Goal: Find specific page/section: Find specific page/section

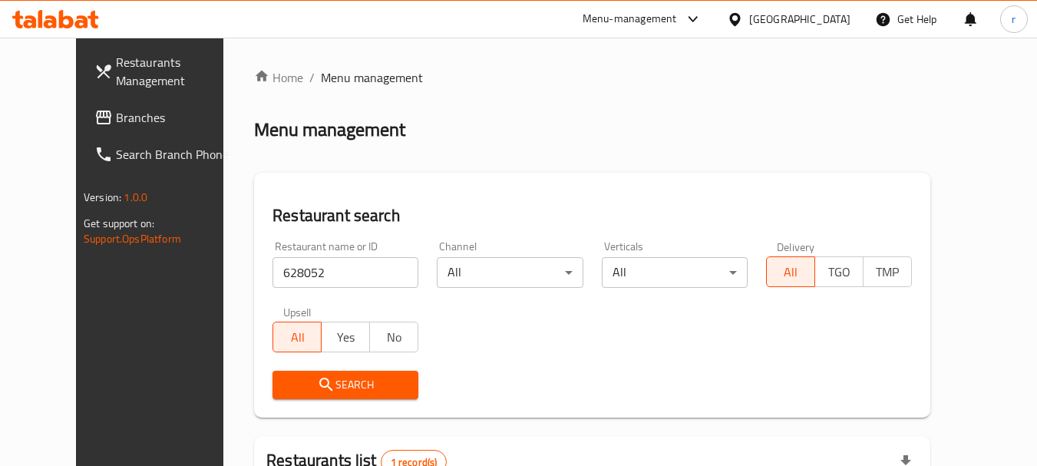
scroll to position [206, 0]
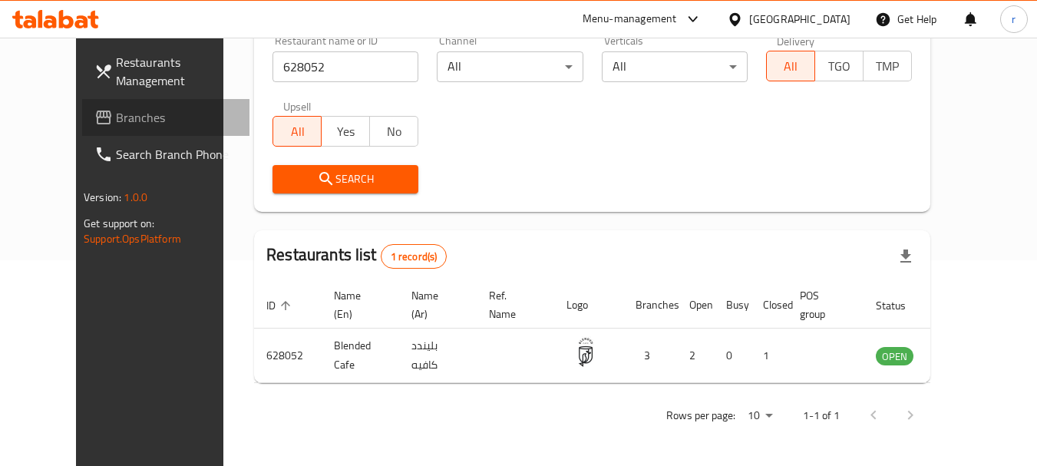
drag, startPoint x: 62, startPoint y: 121, endPoint x: 322, endPoint y: 1, distance: 285.9
click at [116, 120] on span "Branches" at bounding box center [176, 117] width 121 height 18
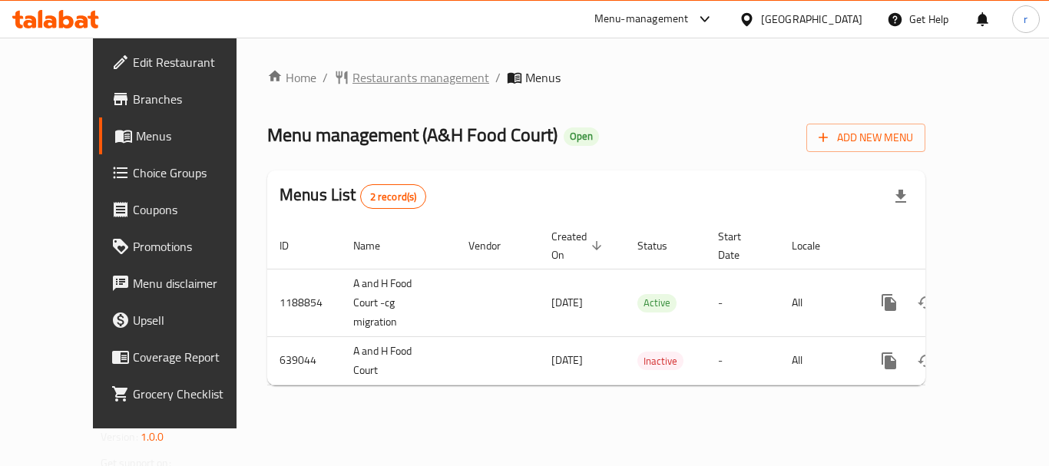
click at [352, 79] on span "Restaurants management" at bounding box center [420, 77] width 137 height 18
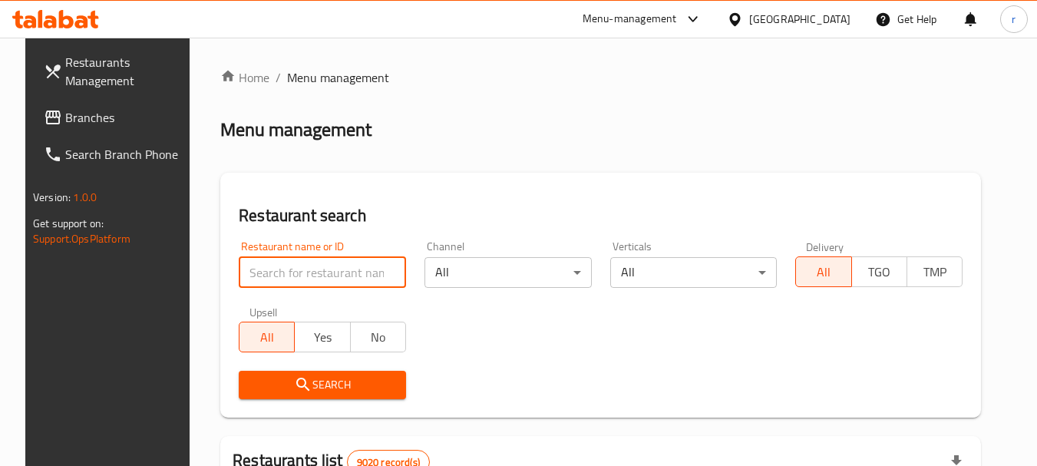
click at [285, 270] on input "search" at bounding box center [322, 272] width 167 height 31
paste input "640200"
type input "640200"
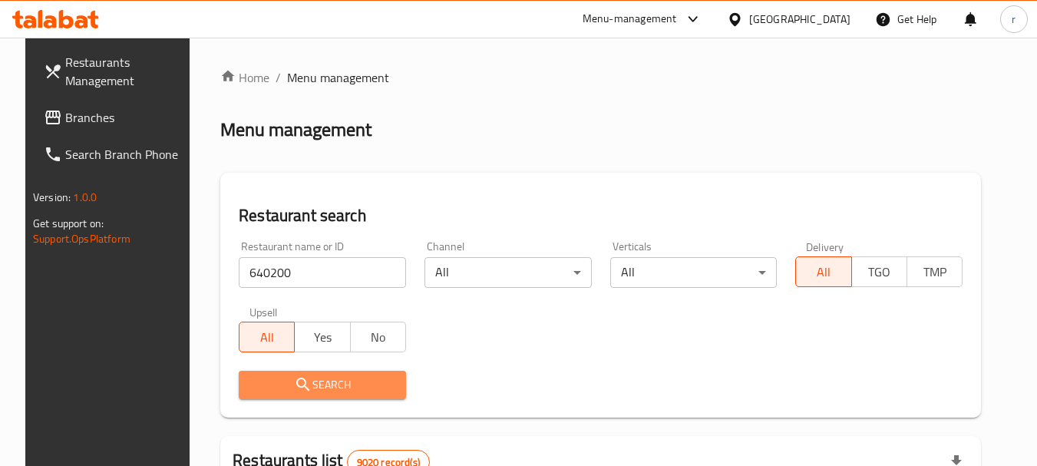
click at [280, 391] on span "Search" at bounding box center [322, 385] width 143 height 19
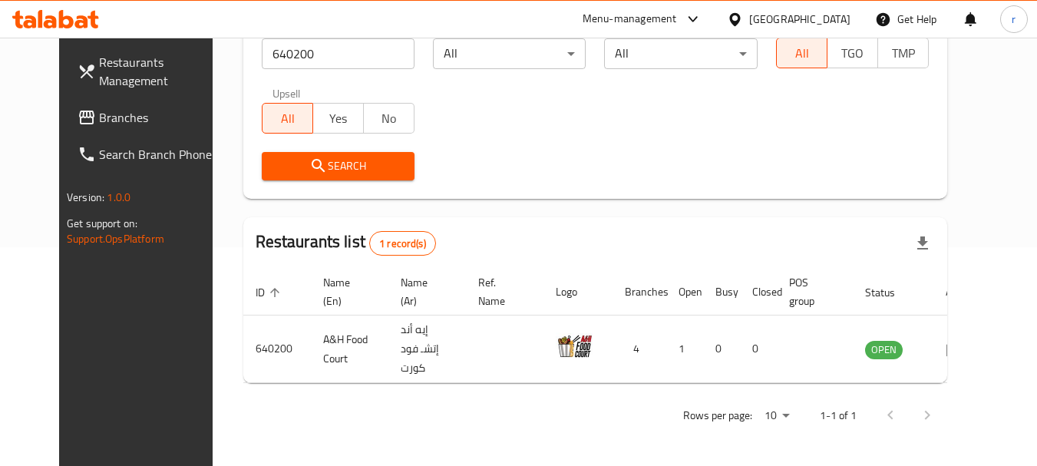
scroll to position [206, 0]
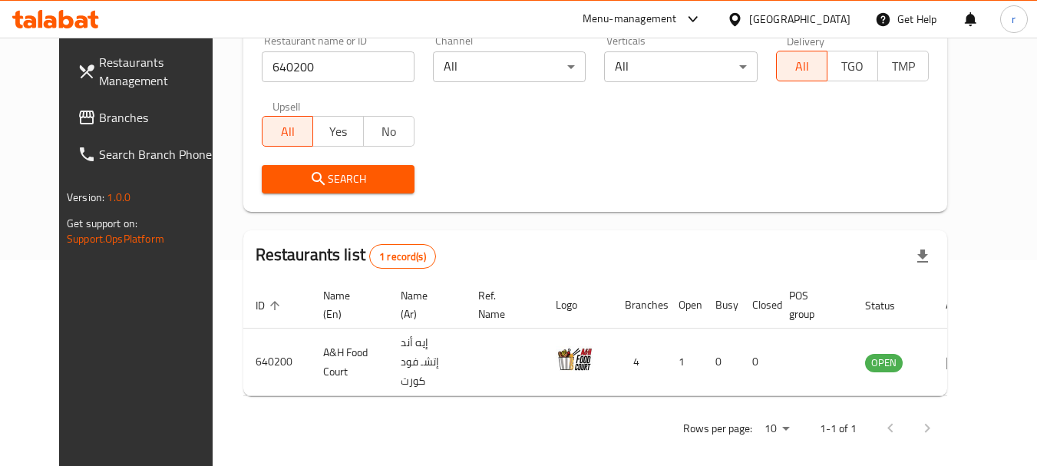
click at [99, 108] on span "Branches" at bounding box center [159, 117] width 121 height 18
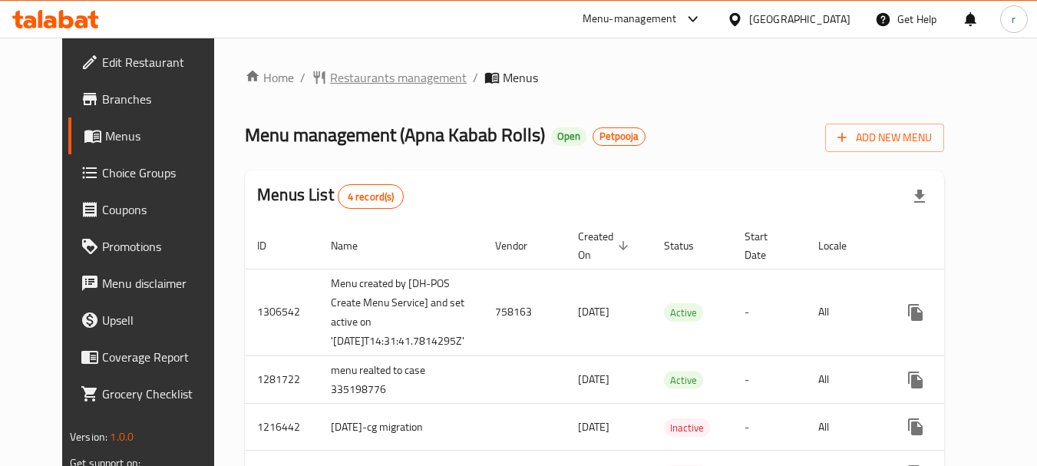
click at [331, 81] on span "Restaurants management" at bounding box center [398, 77] width 137 height 18
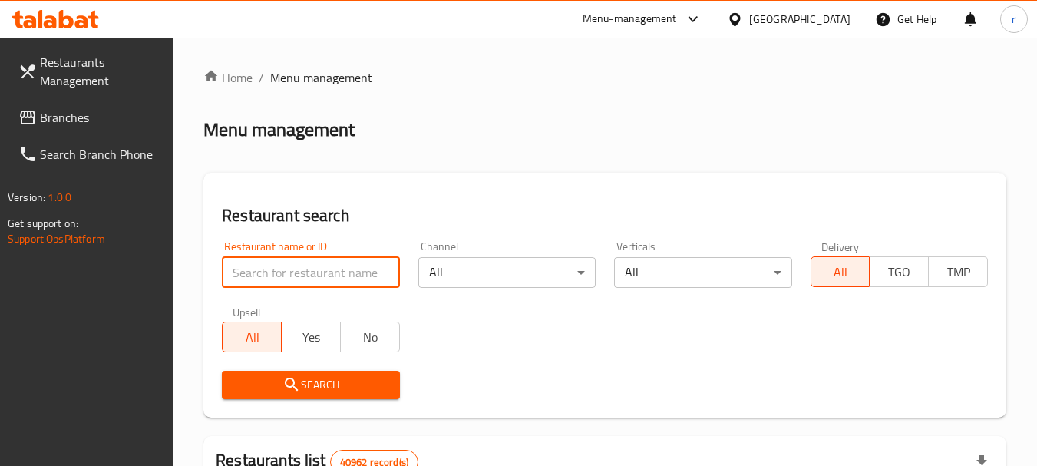
click at [313, 266] on input "search" at bounding box center [310, 272] width 177 height 31
paste input "621486"
type input "621486"
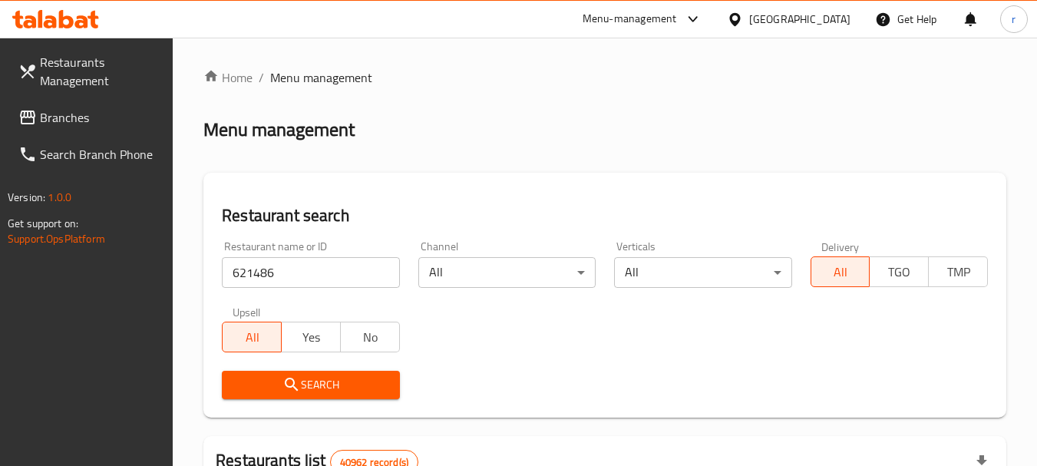
click at [324, 386] on span "Search" at bounding box center [310, 385] width 153 height 19
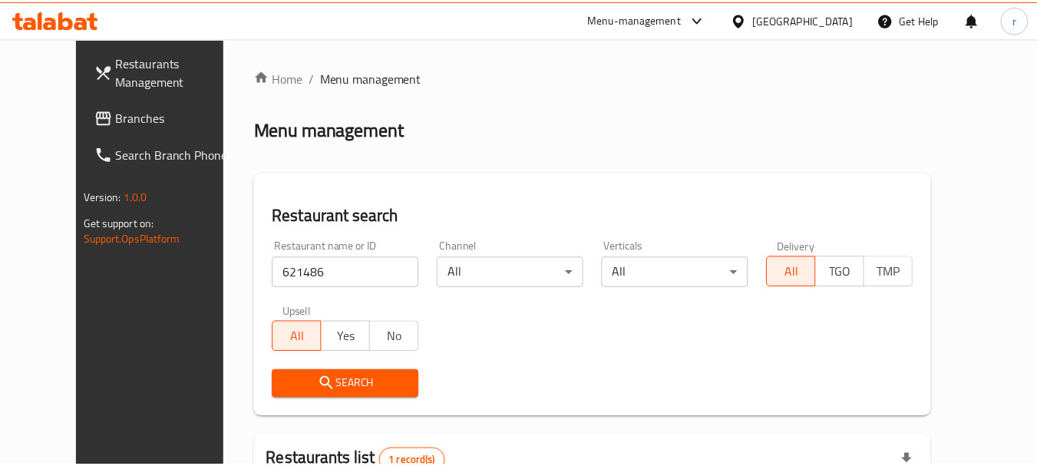
scroll to position [206, 0]
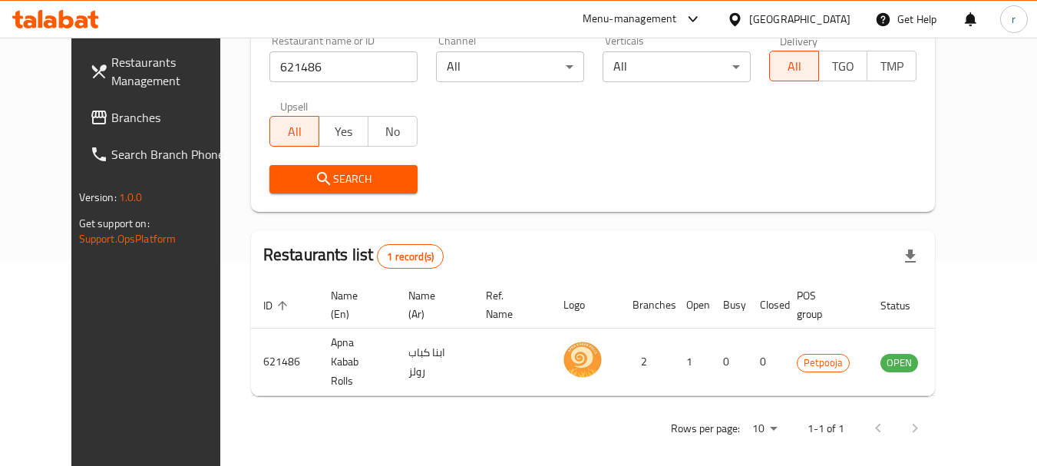
click at [111, 108] on span "Branches" at bounding box center [171, 117] width 121 height 18
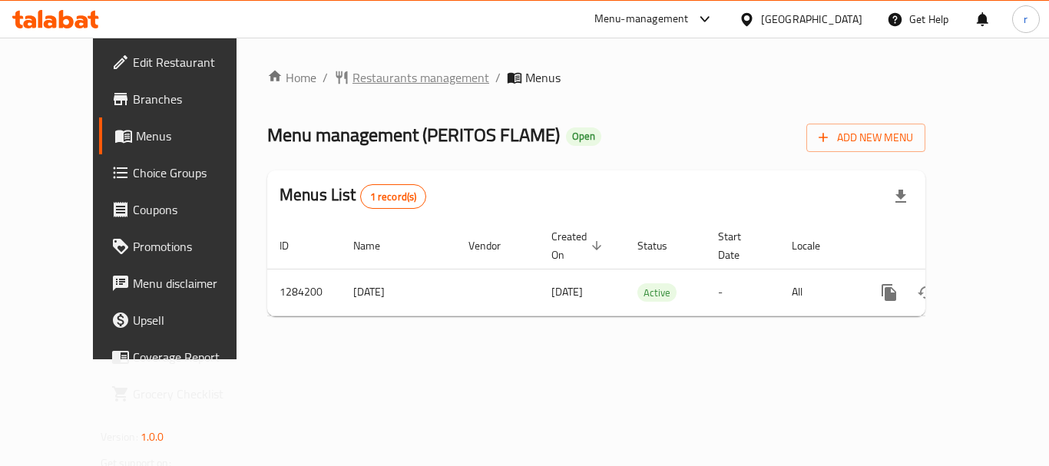
click at [356, 78] on span "Restaurants management" at bounding box center [420, 77] width 137 height 18
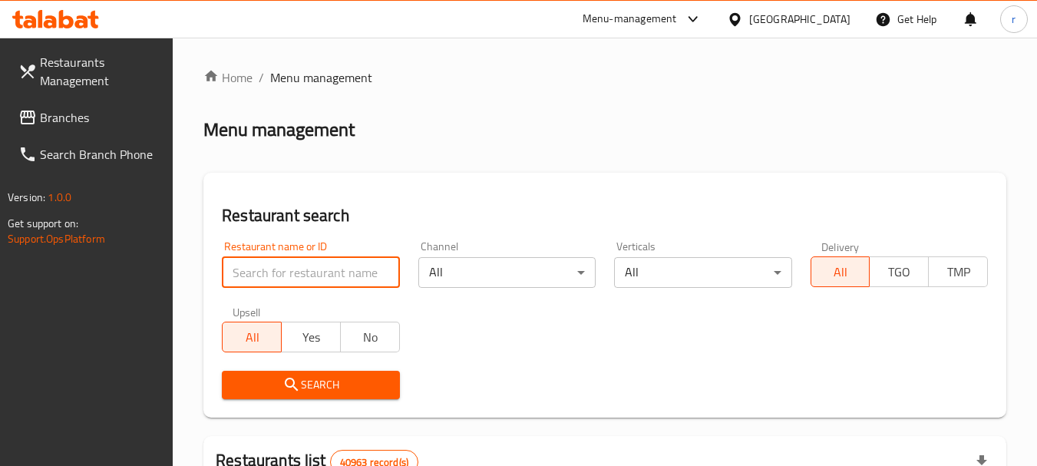
click at [299, 271] on input "search" at bounding box center [310, 272] width 177 height 31
paste input "695598"
type input "695598"
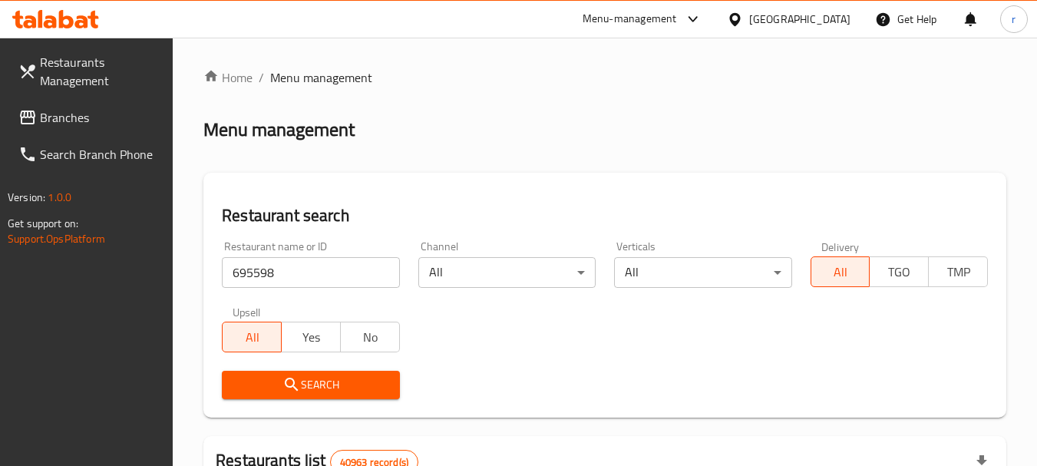
click at [324, 381] on span "Search" at bounding box center [310, 385] width 153 height 19
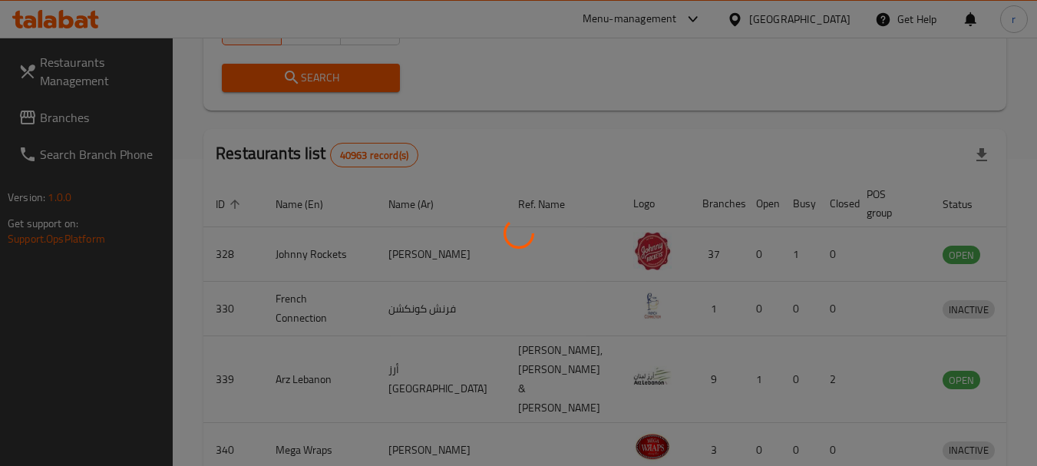
scroll to position [206, 0]
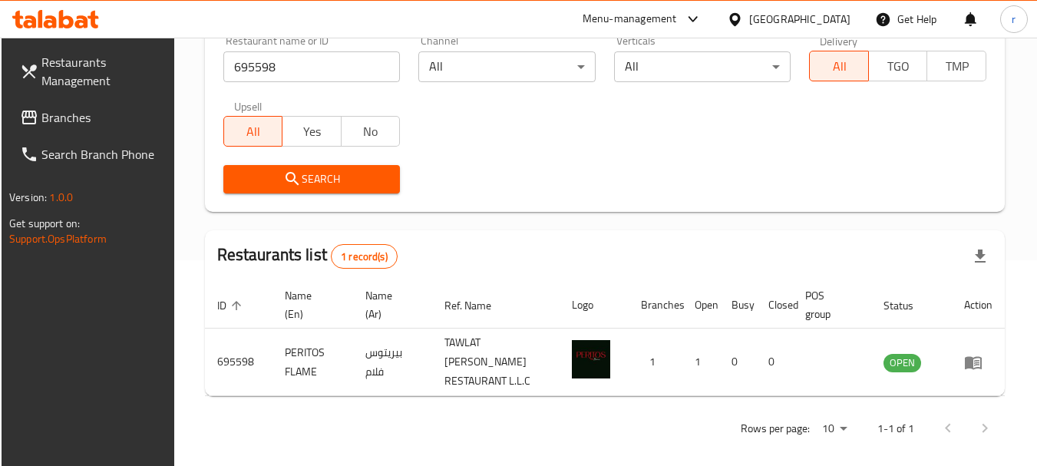
click at [74, 119] on span "Branches" at bounding box center [101, 117] width 121 height 18
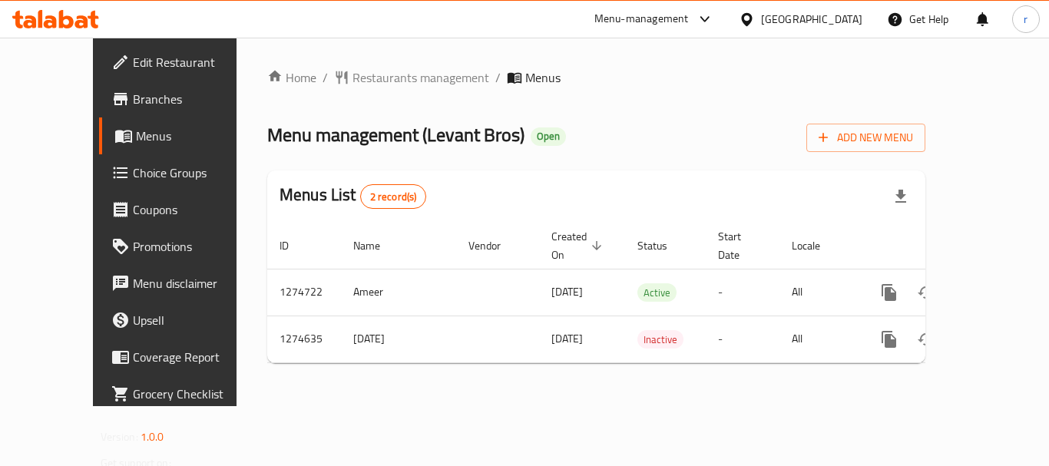
click at [352, 75] on span "Restaurants management" at bounding box center [420, 77] width 137 height 18
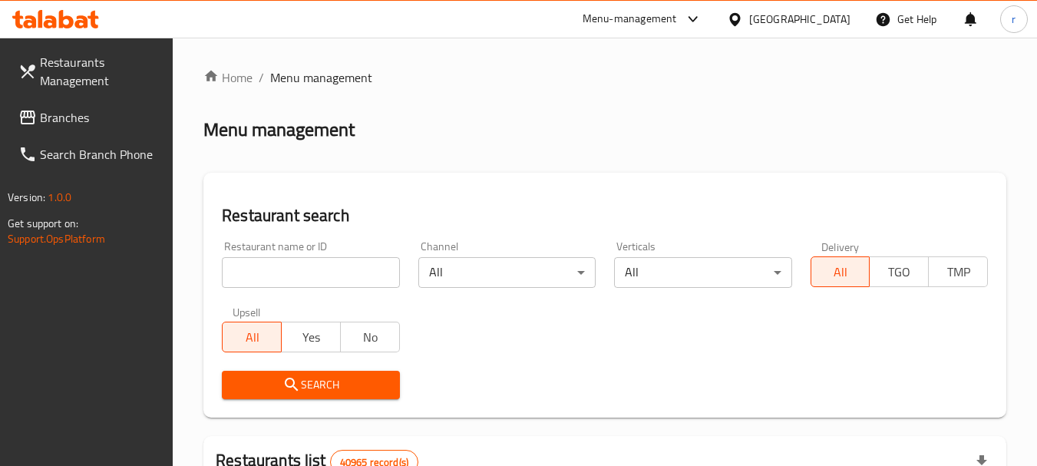
click at [294, 273] on input "search" at bounding box center [310, 272] width 177 height 31
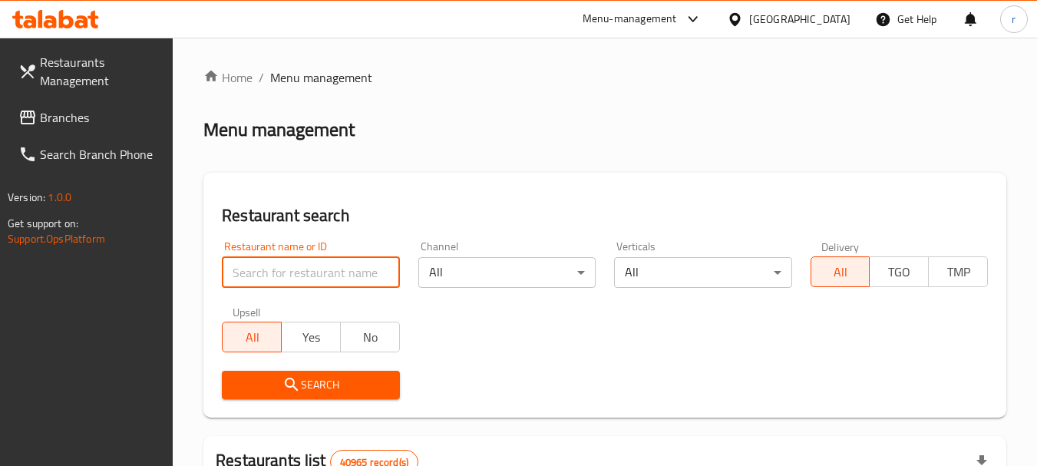
paste input "691264"
type input "691264"
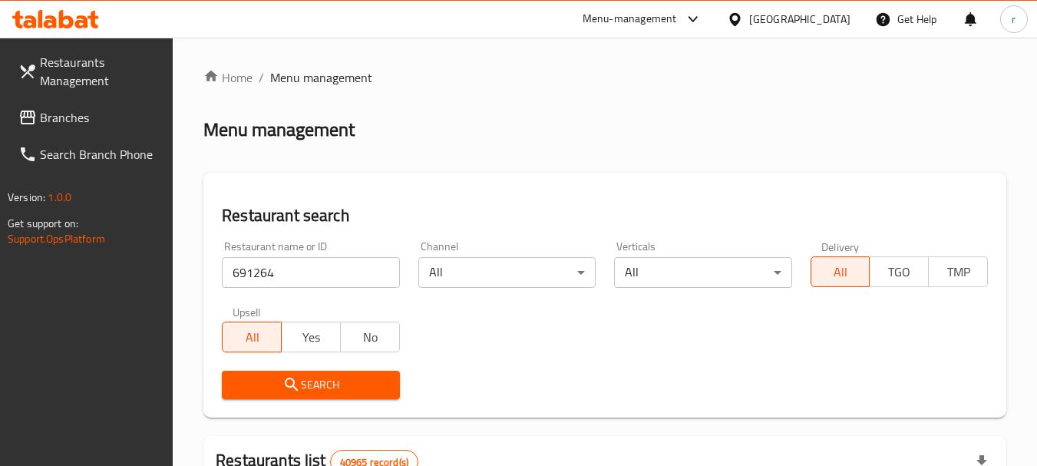
scroll to position [230, 0]
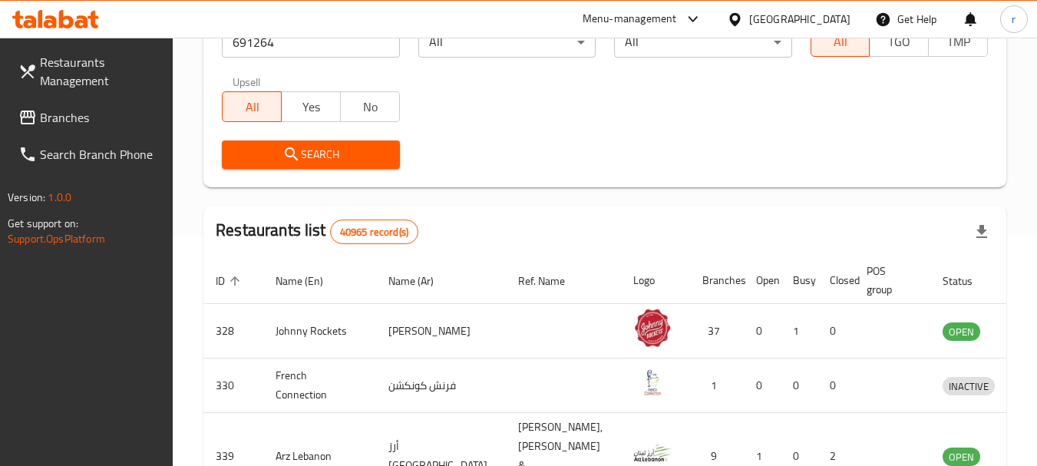
click at [332, 160] on span "Search" at bounding box center [310, 154] width 153 height 19
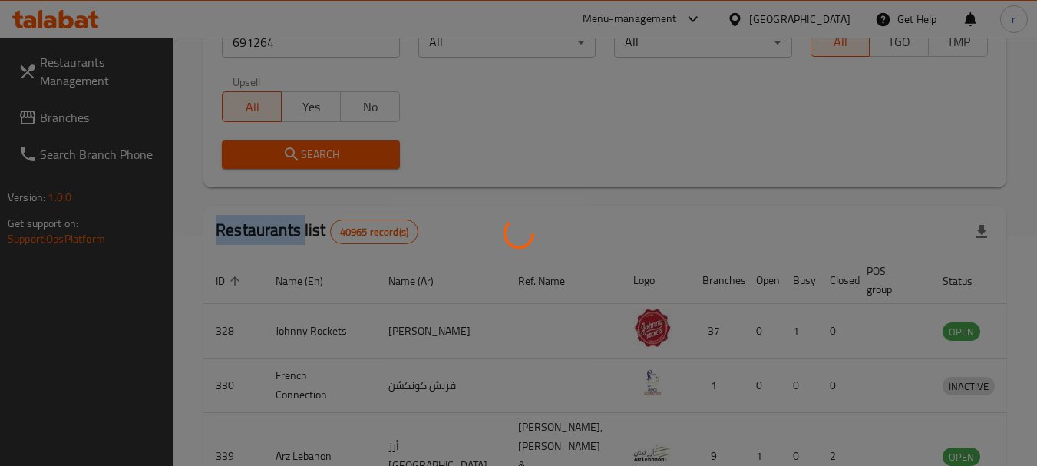
click at [332, 160] on div at bounding box center [518, 233] width 1037 height 466
